Goal: Check status: Check status

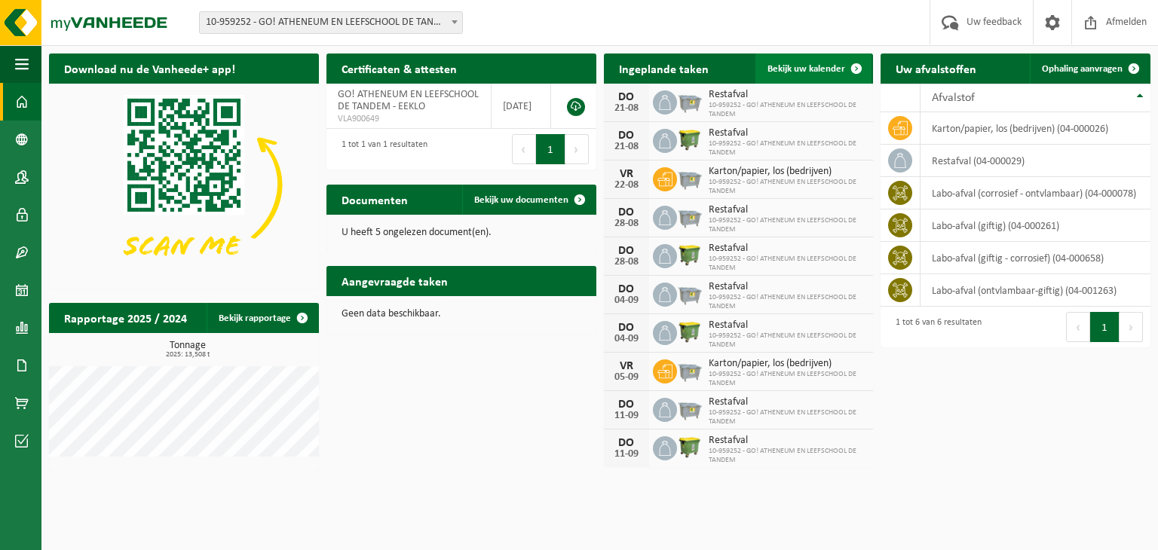
click at [820, 71] on span "Bekijk uw kalender" at bounding box center [806, 69] width 78 height 10
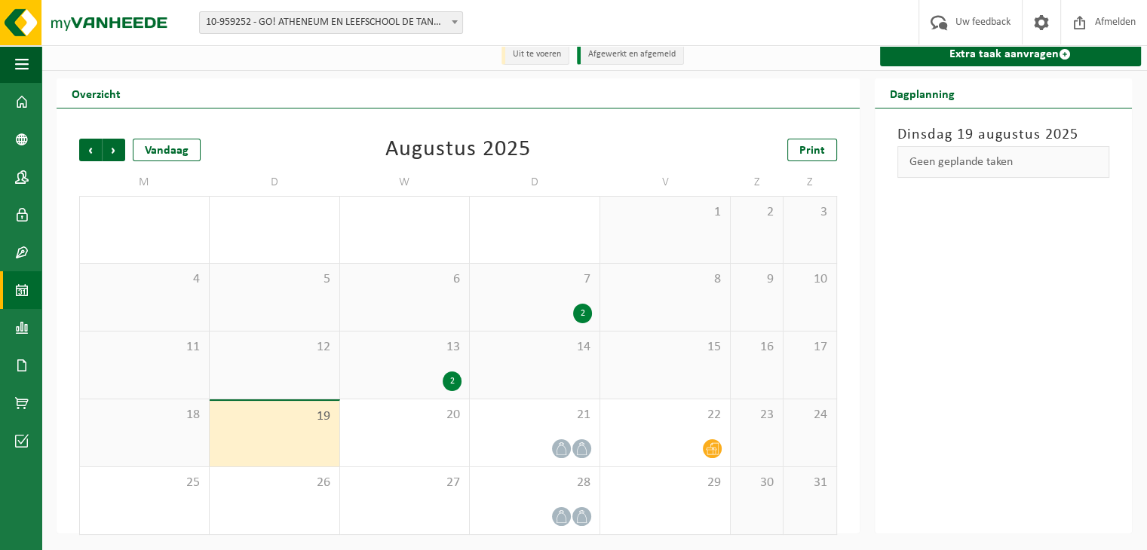
scroll to position [9, 0]
click at [452, 388] on div "2" at bounding box center [452, 382] width 19 height 20
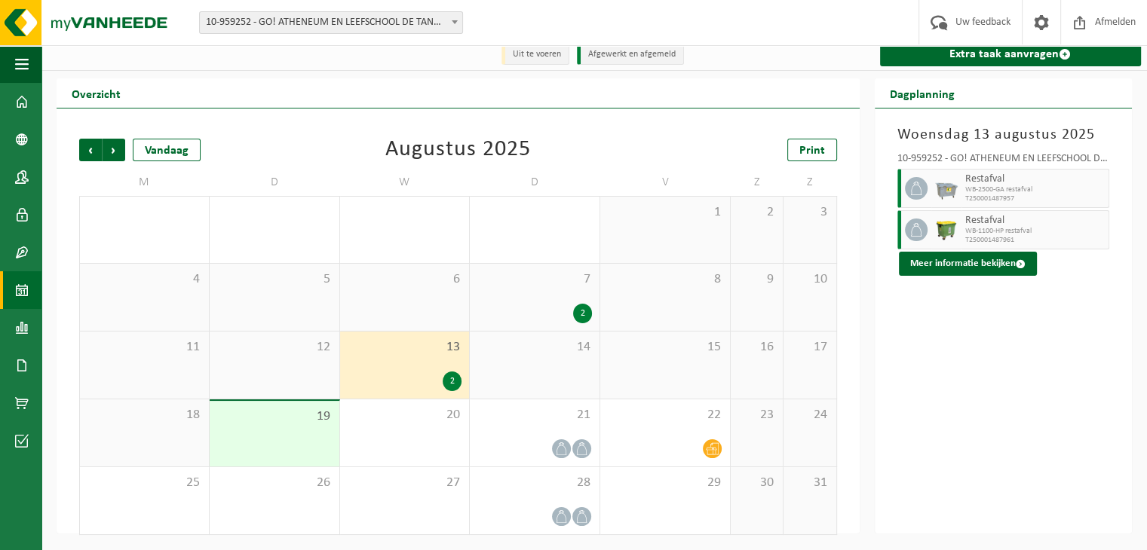
click at [581, 314] on div "2" at bounding box center [582, 314] width 19 height 20
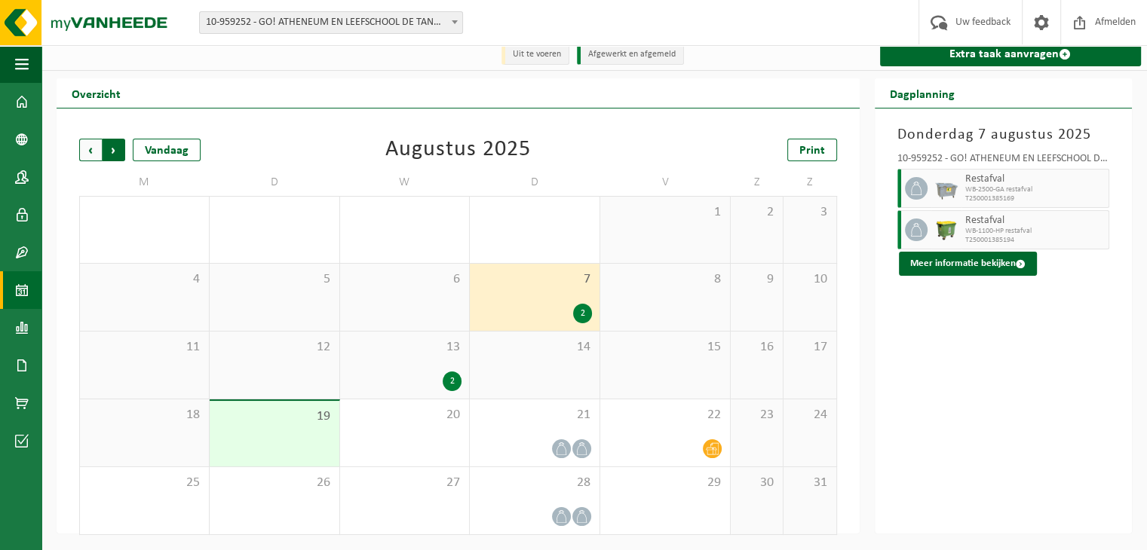
click at [98, 152] on span "Vorige" at bounding box center [90, 150] width 23 height 23
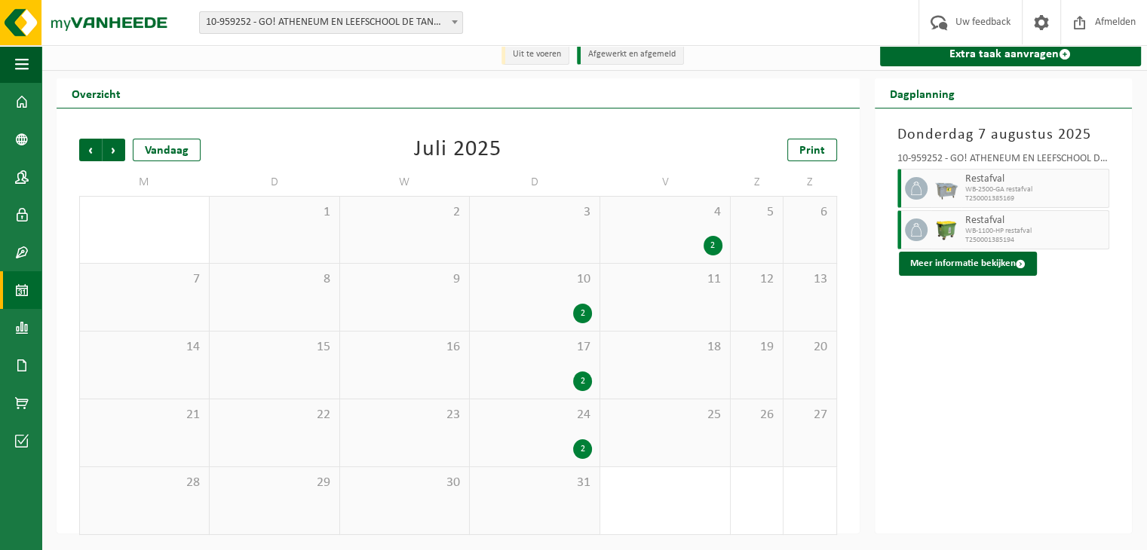
click at [584, 452] on div "2" at bounding box center [582, 450] width 19 height 20
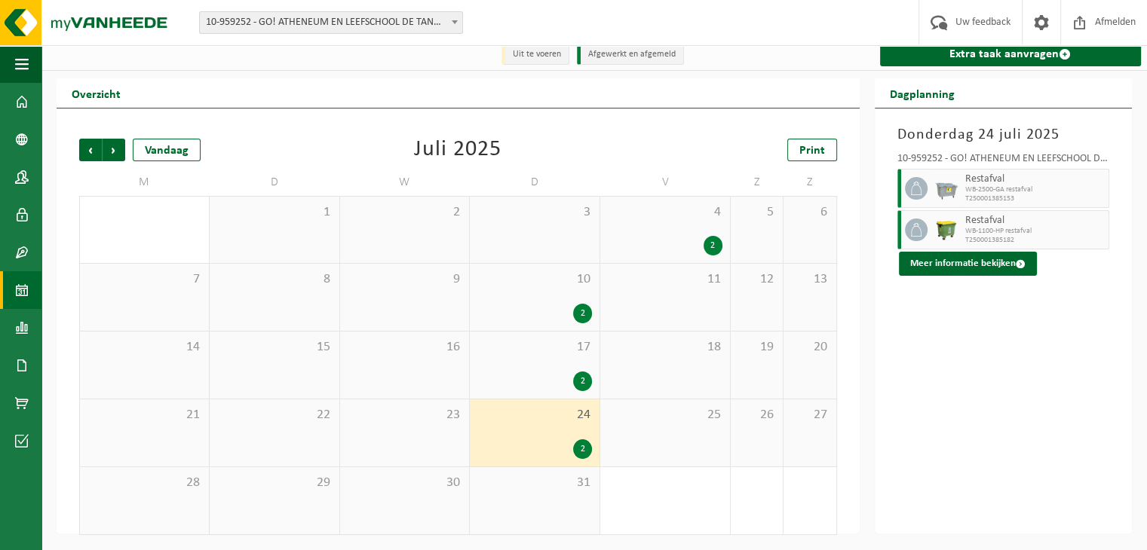
click at [591, 378] on div "2" at bounding box center [582, 382] width 19 height 20
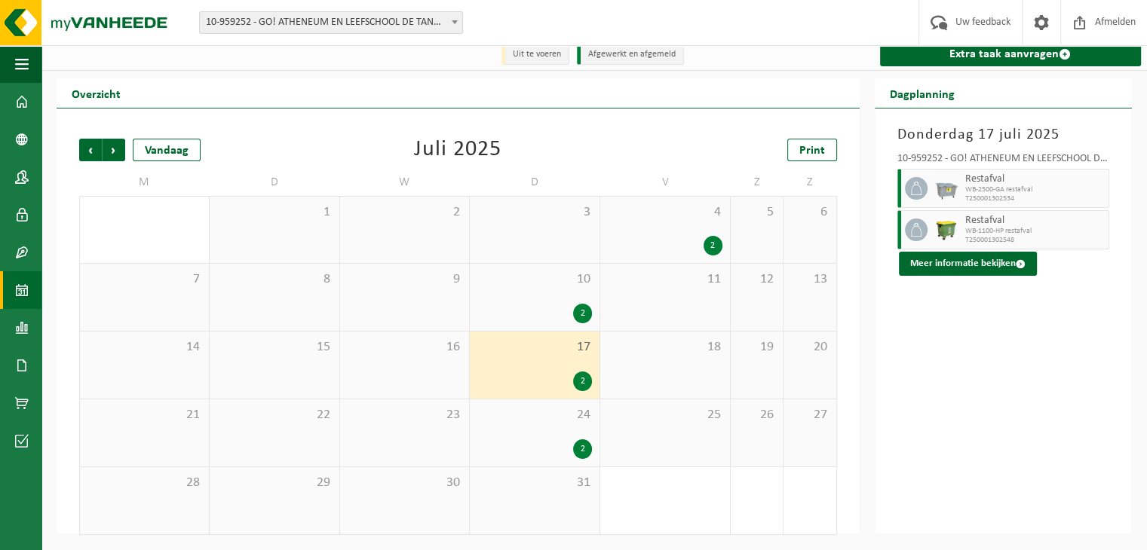
click at [582, 305] on div "2" at bounding box center [582, 314] width 19 height 20
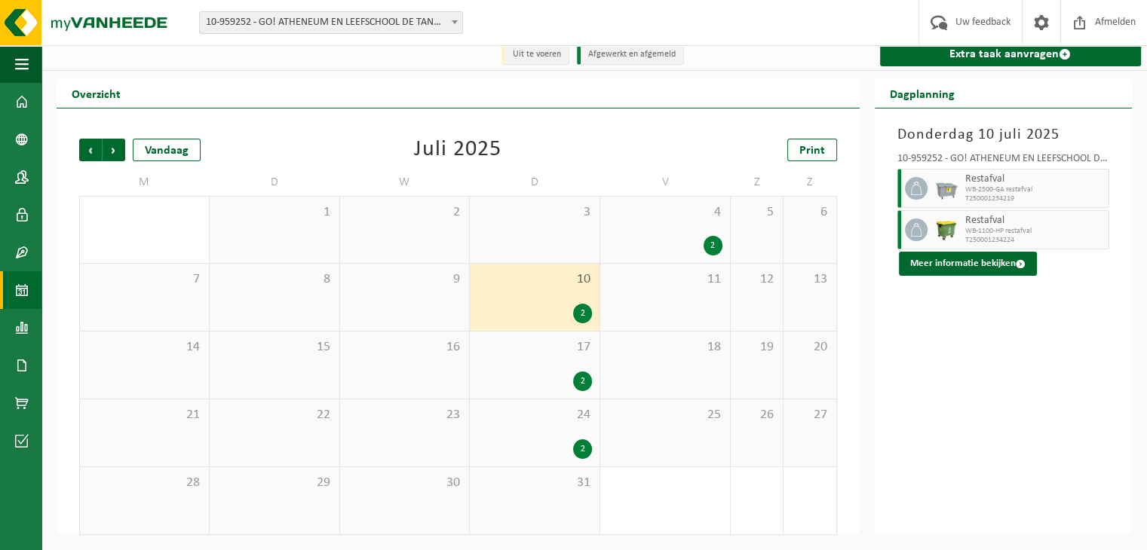
click at [709, 240] on div "2" at bounding box center [712, 246] width 19 height 20
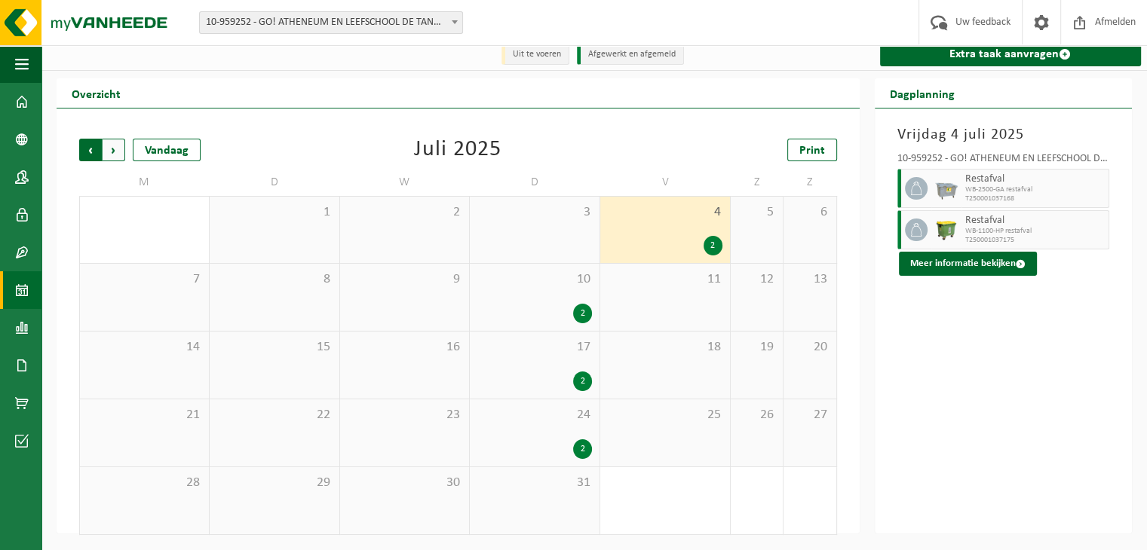
click at [117, 155] on span "Volgende" at bounding box center [114, 150] width 23 height 23
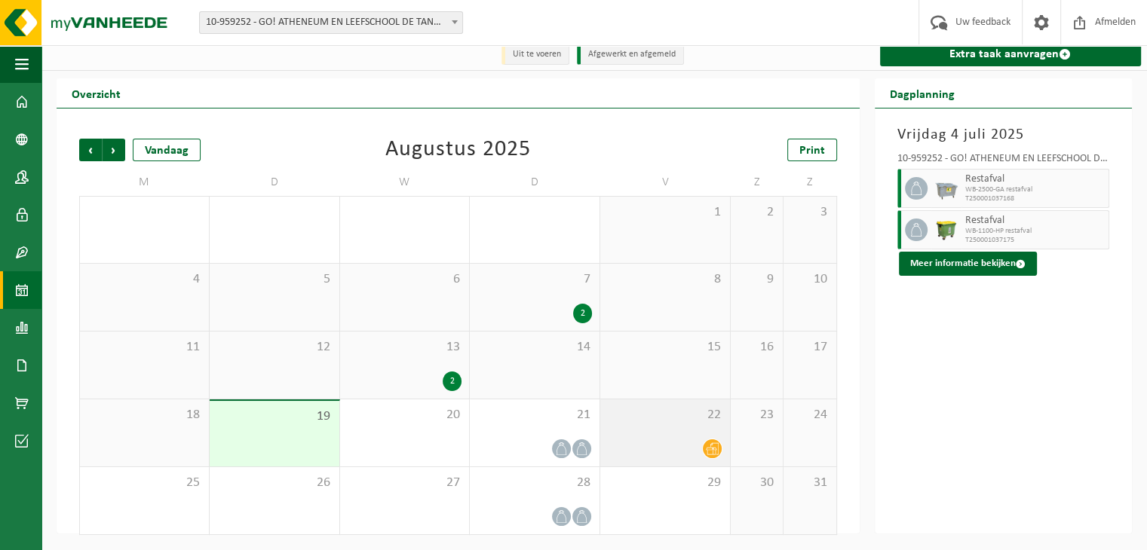
click at [686, 441] on div at bounding box center [665, 449] width 115 height 20
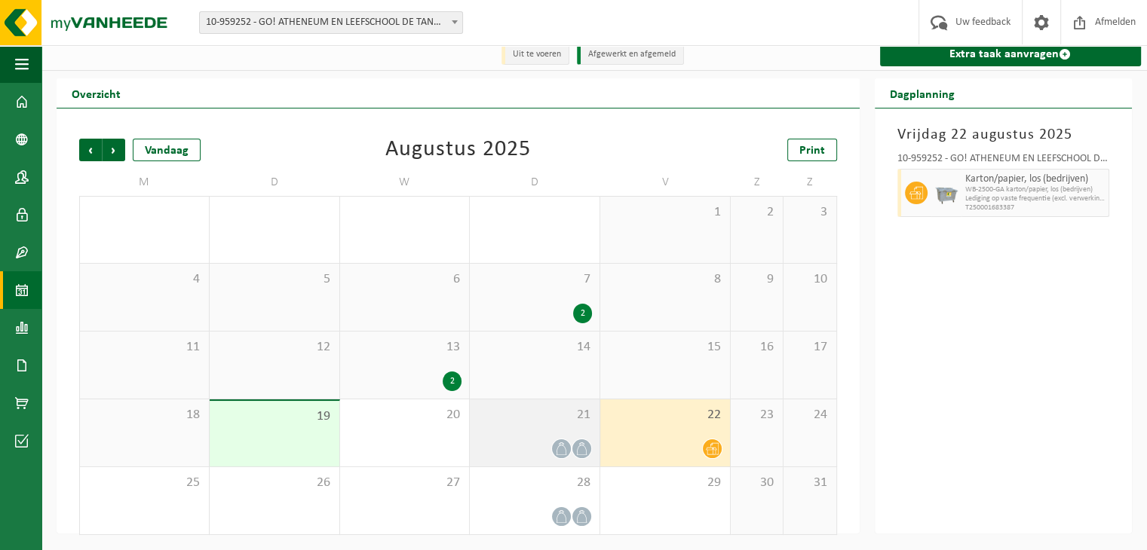
click at [567, 451] on icon at bounding box center [561, 449] width 13 height 13
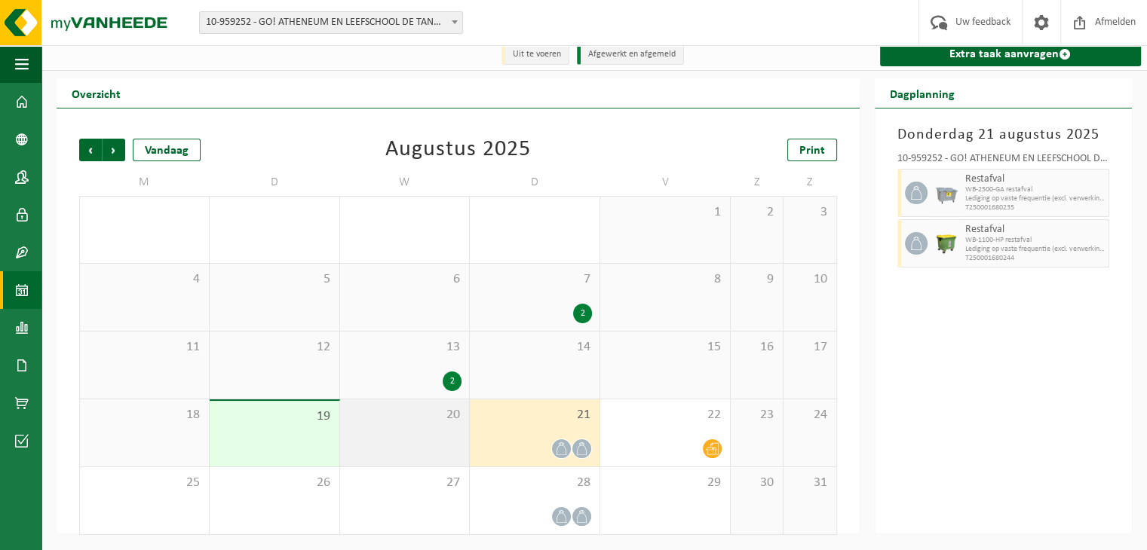
click at [440, 446] on div "20" at bounding box center [405, 433] width 130 height 67
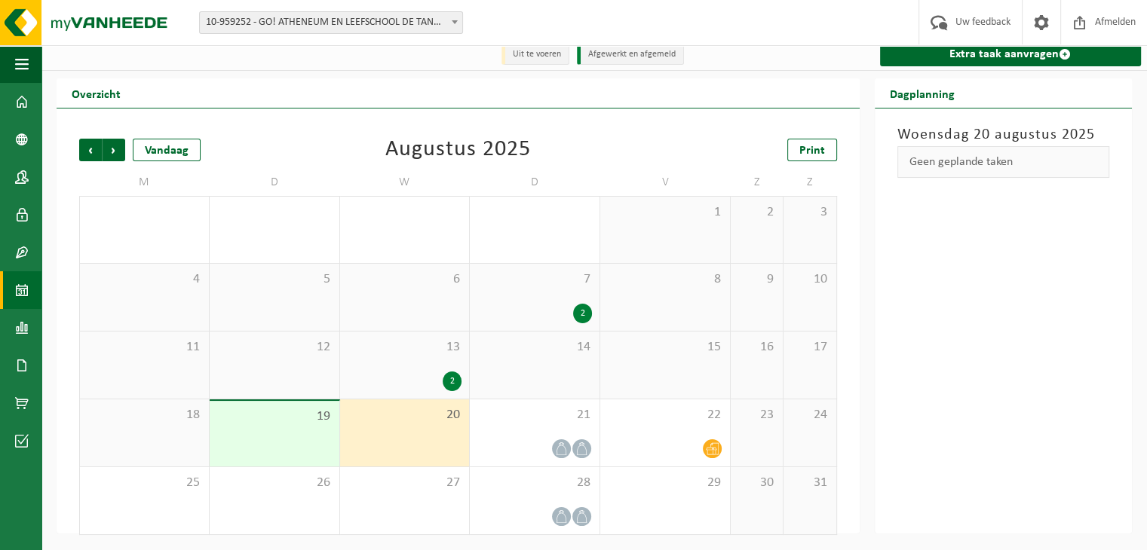
click at [325, 444] on div "19" at bounding box center [275, 434] width 130 height 66
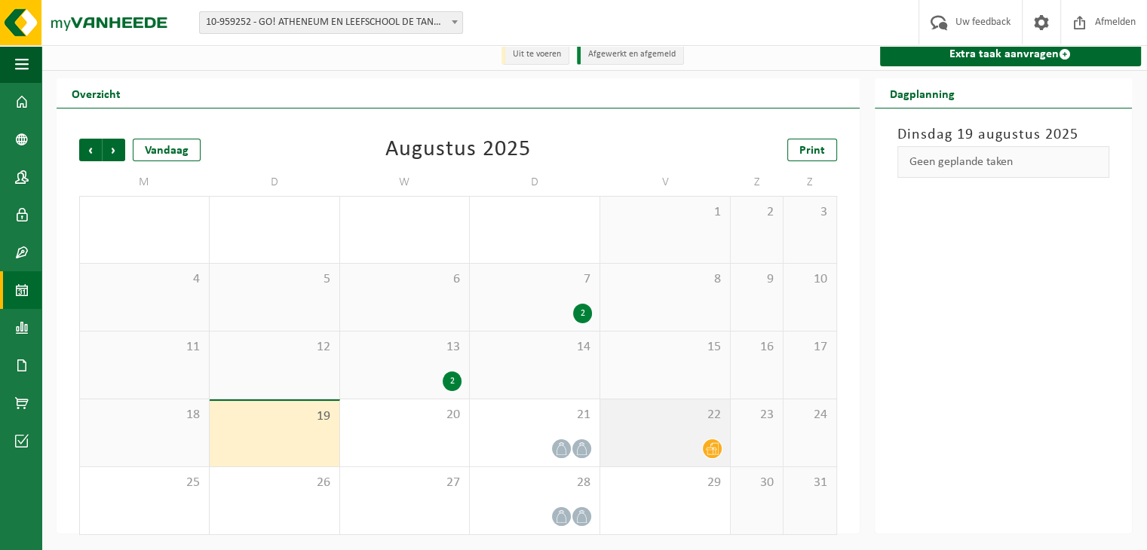
click at [652, 439] on div at bounding box center [665, 449] width 115 height 20
